Goal: Transaction & Acquisition: Obtain resource

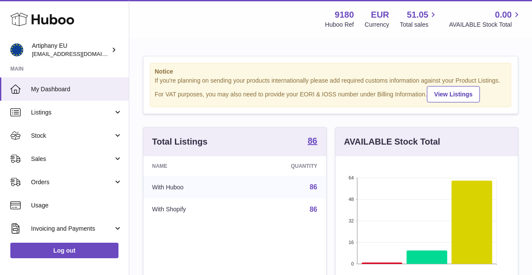
click at [47, 109] on span "Listings" at bounding box center [72, 113] width 82 height 8
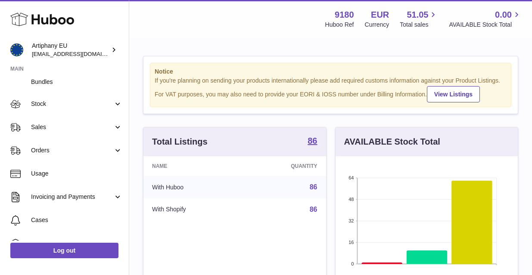
scroll to position [96, 0]
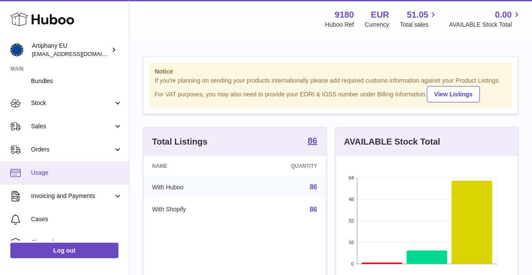
click at [65, 170] on span "Usage" at bounding box center [76, 173] width 91 height 8
click at [36, 172] on span "Usage" at bounding box center [76, 173] width 91 height 8
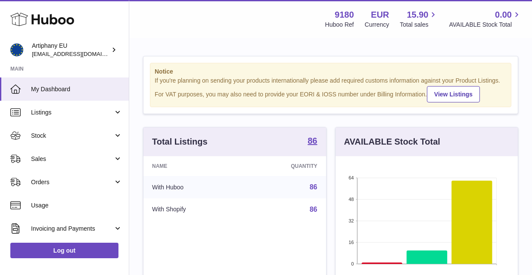
scroll to position [134, 182]
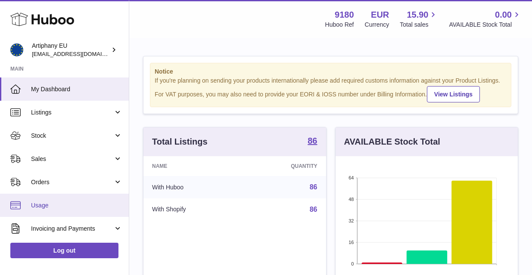
click at [46, 208] on span "Usage" at bounding box center [76, 206] width 91 height 8
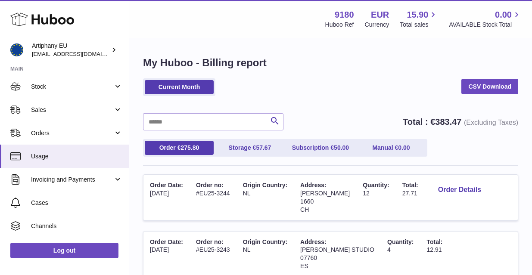
scroll to position [52, 0]
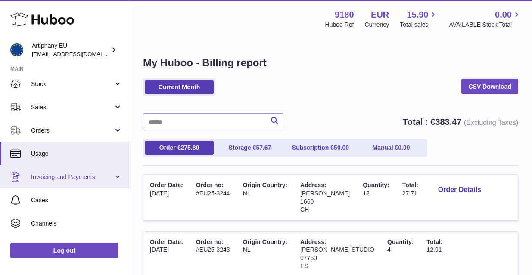
click at [92, 172] on link "Invoicing and Payments" at bounding box center [64, 176] width 129 height 23
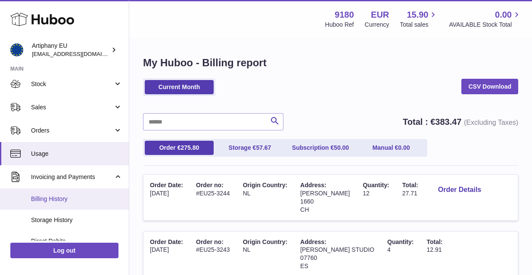
click at [65, 199] on span "Billing History" at bounding box center [76, 199] width 91 height 8
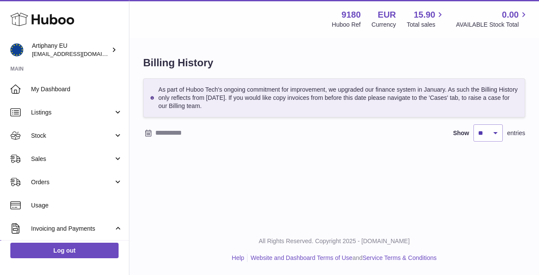
click at [147, 133] on icon at bounding box center [148, 133] width 7 height 7
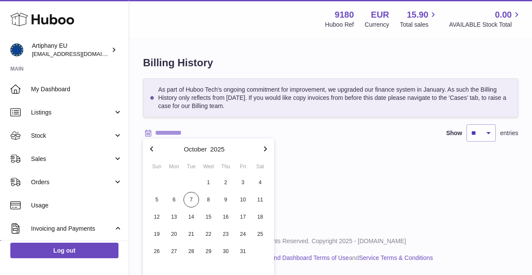
click at [150, 148] on icon "button" at bounding box center [151, 149] width 10 height 10
click at [178, 182] on span "1" at bounding box center [174, 183] width 16 height 16
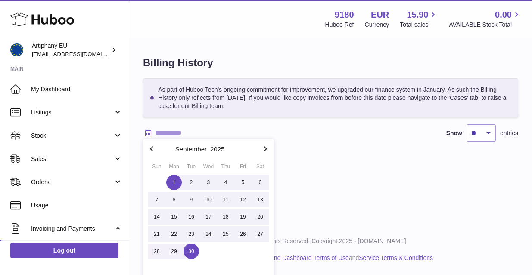
click at [193, 255] on span "30" at bounding box center [192, 252] width 16 height 16
type input "**********"
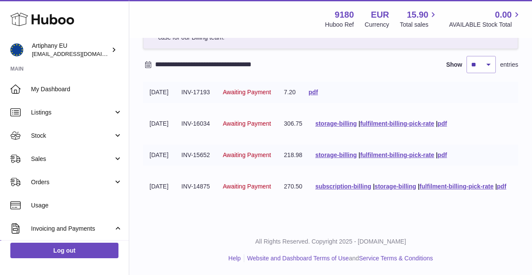
scroll to position [86, 0]
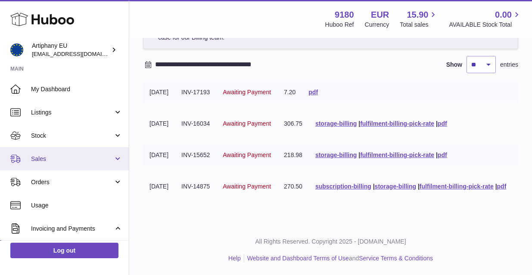
click at [127, 149] on link "Sales" at bounding box center [64, 158] width 129 height 23
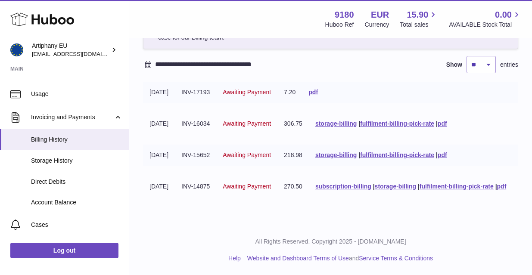
scroll to position [154, 0]
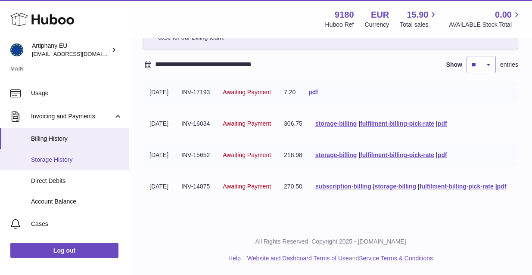
click at [56, 159] on span "Storage History" at bounding box center [76, 160] width 91 height 8
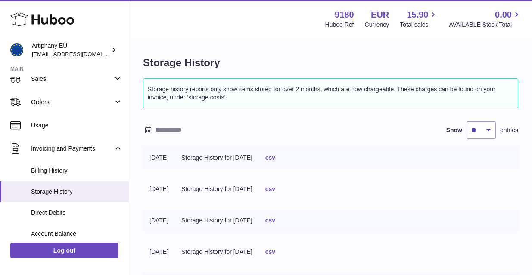
scroll to position [84, 0]
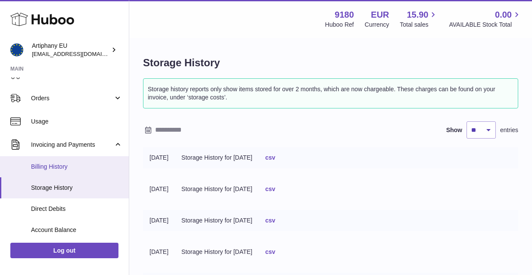
click at [72, 163] on span "Billing History" at bounding box center [76, 167] width 91 height 8
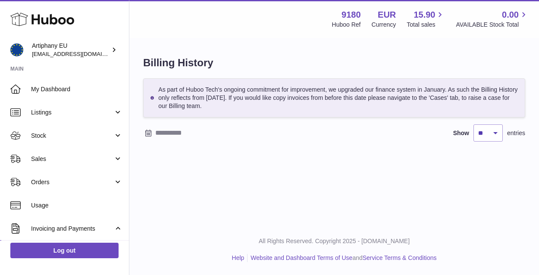
click at [150, 131] on icon at bounding box center [148, 133] width 6 height 7
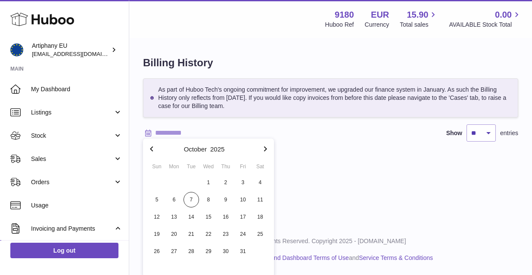
click at [148, 149] on icon "button" at bounding box center [151, 149] width 10 height 10
click at [174, 182] on span "1" at bounding box center [174, 183] width 16 height 16
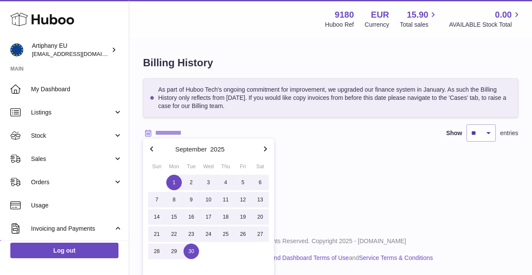
click at [192, 256] on span "30" at bounding box center [192, 252] width 16 height 16
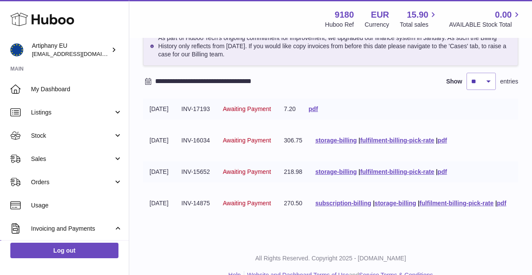
scroll to position [69, 0]
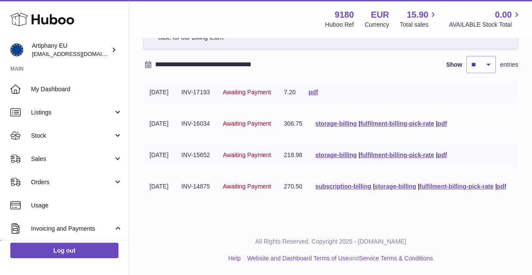
click at [149, 62] on icon at bounding box center [148, 64] width 7 height 7
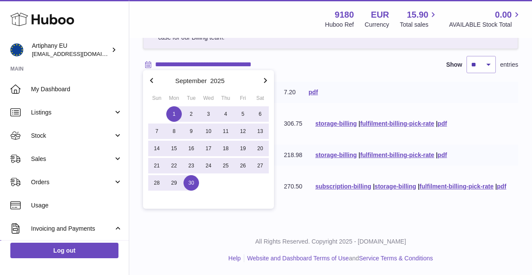
click at [151, 80] on icon "button" at bounding box center [151, 80] width 3 height 5
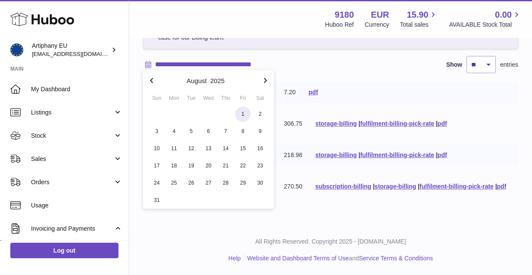
click at [246, 112] on span "1" at bounding box center [243, 114] width 16 height 16
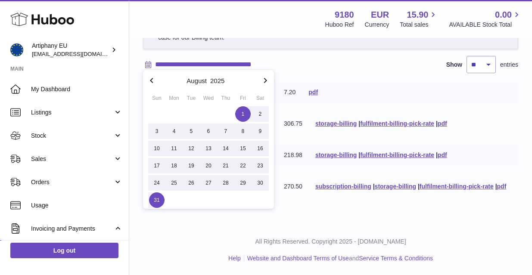
click at [157, 196] on span "31" at bounding box center [157, 201] width 16 height 16
type input "**********"
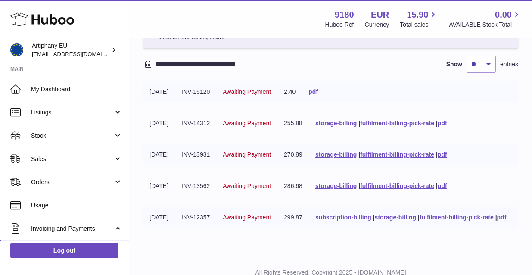
click at [318, 90] on link "pdf" at bounding box center [312, 91] width 9 height 7
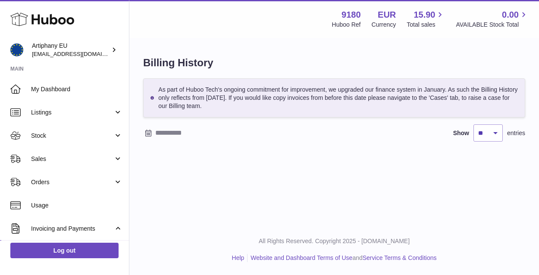
click at [158, 131] on input "text" at bounding box center [222, 133] width 134 height 14
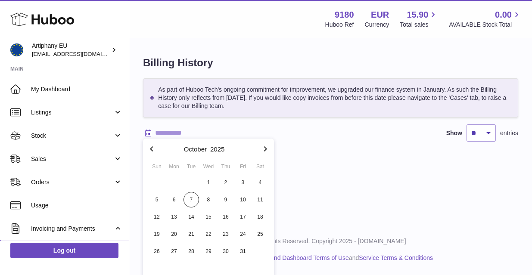
click at [149, 149] on icon "button" at bounding box center [151, 149] width 10 height 10
click at [178, 183] on span "1" at bounding box center [174, 183] width 16 height 16
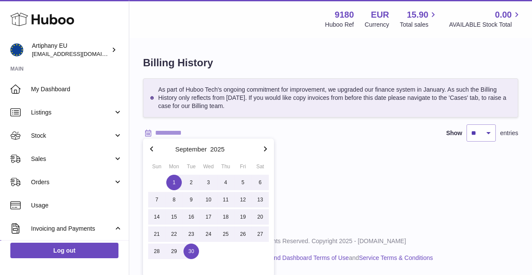
click at [190, 249] on span "30" at bounding box center [192, 252] width 16 height 16
type input "**********"
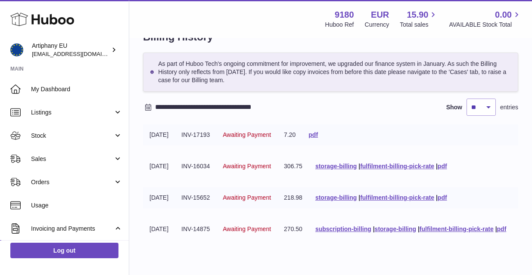
scroll to position [52, 0]
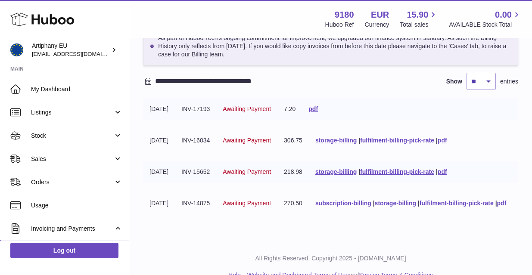
click at [400, 138] on link "fulfilment-billing-pick-rate" at bounding box center [397, 140] width 74 height 7
click at [447, 139] on link "pdf" at bounding box center [442, 140] width 9 height 7
click at [389, 139] on link "fulfilment-billing-pick-rate" at bounding box center [397, 140] width 74 height 7
